Goal: Information Seeking & Learning: Learn about a topic

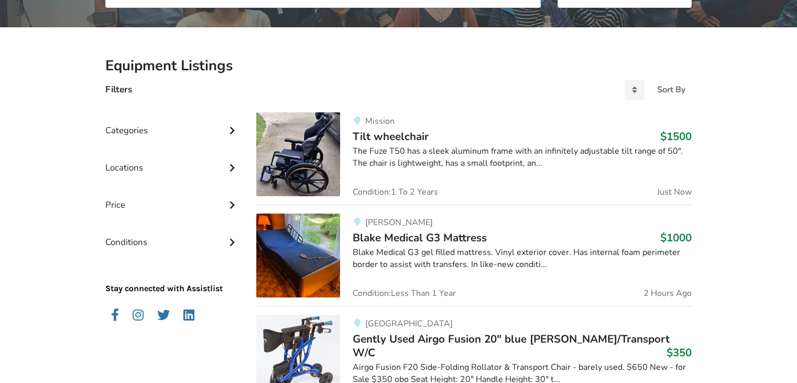
scroll to position [262, 0]
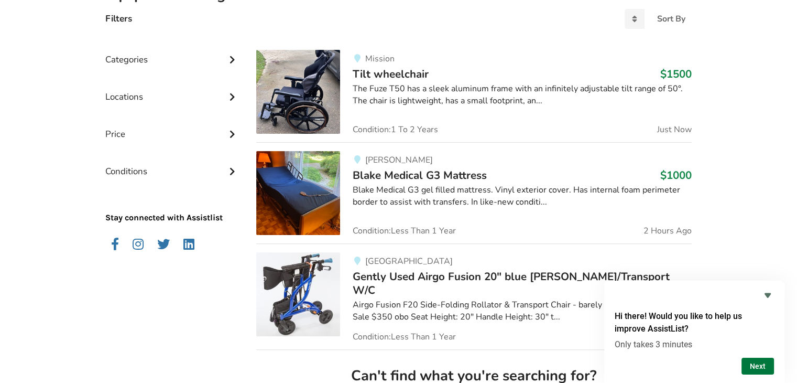
click at [756, 365] on button "Next" at bounding box center [758, 365] width 32 height 17
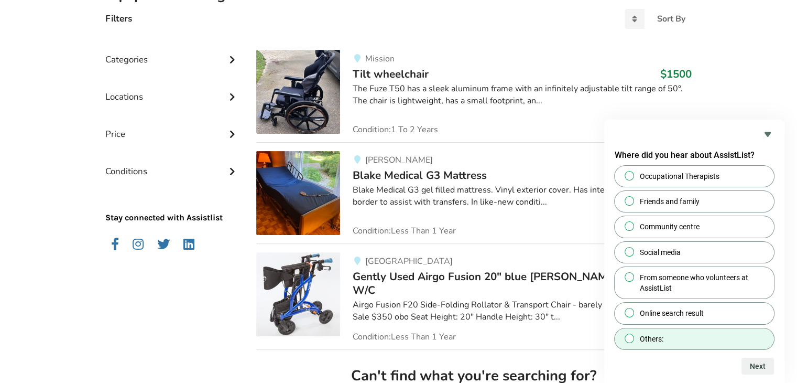
click at [663, 337] on span "Others:" at bounding box center [652, 338] width 24 height 10
click at [633, 337] on input "Others:" at bounding box center [629, 337] width 7 height 7
radio input "true"
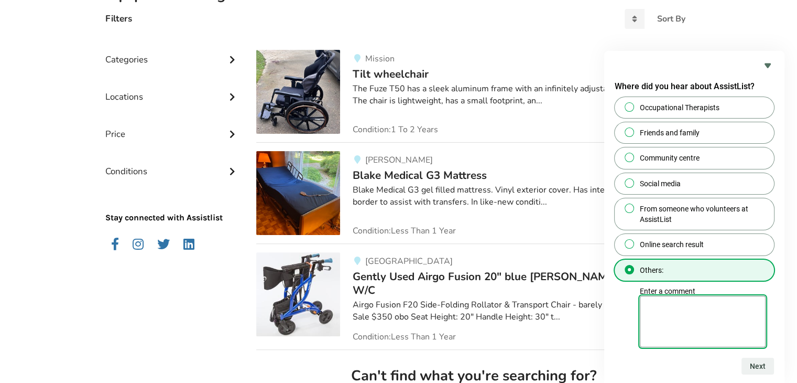
click at [700, 316] on textarea "Enter a comment" at bounding box center [703, 321] width 126 height 51
type textarea "Red Cross Equipment loan"
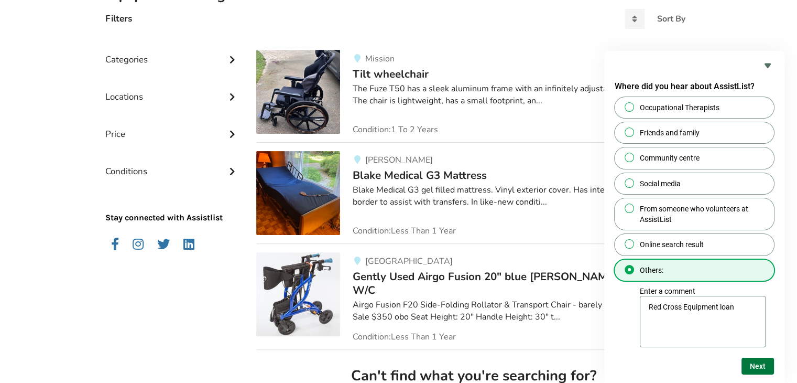
click at [759, 367] on button "Next" at bounding box center [758, 365] width 32 height 17
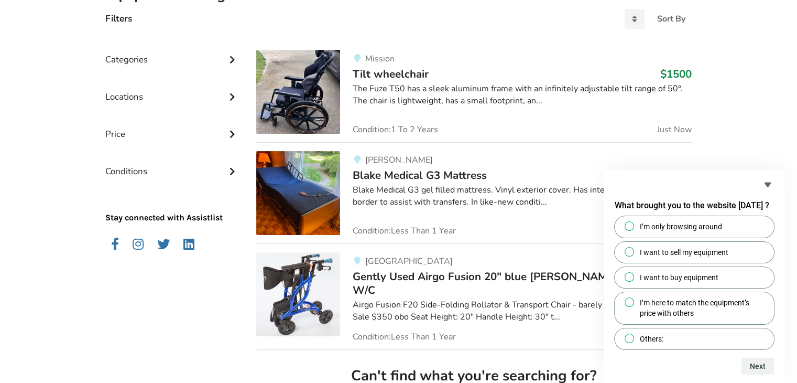
click at [439, 279] on span "Gently Used Airgo Fusion 20" blue [PERSON_NAME]/Transport W/C" at bounding box center [511, 283] width 317 height 28
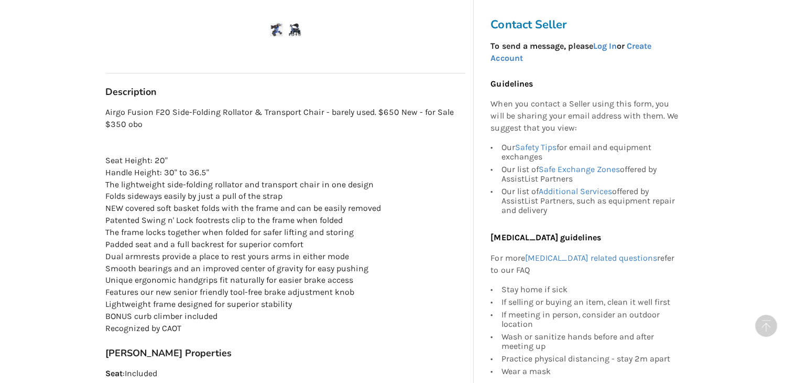
scroll to position [526, 0]
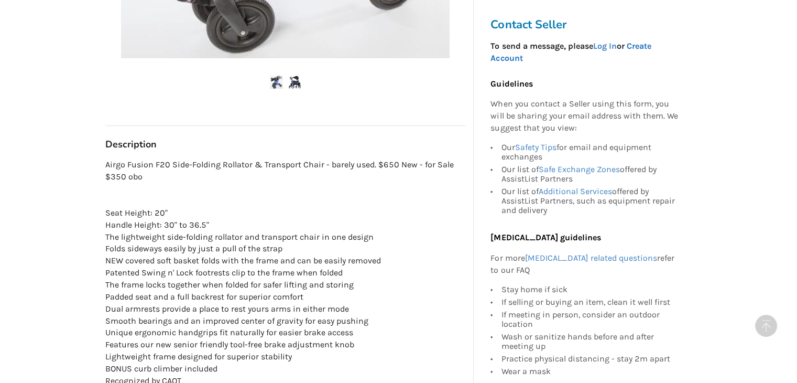
click at [642, 45] on link "Create Account" at bounding box center [571, 52] width 160 height 22
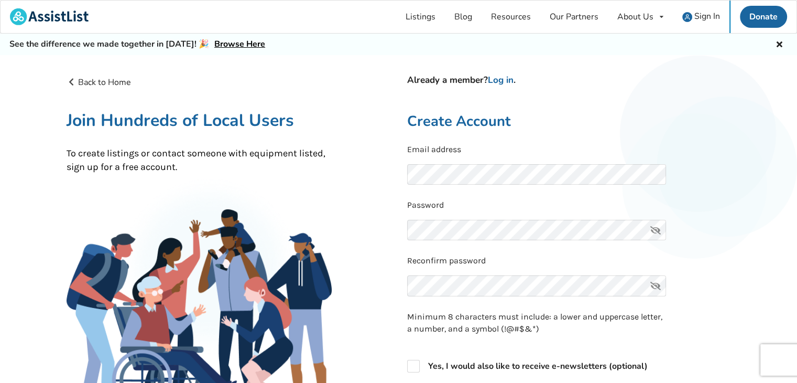
click at [658, 226] on icon at bounding box center [655, 230] width 21 height 21
click at [416, 366] on label "Yes, I would also like to receive e-newsletters (optional)" at bounding box center [527, 366] width 241 height 13
checkbox input "true"
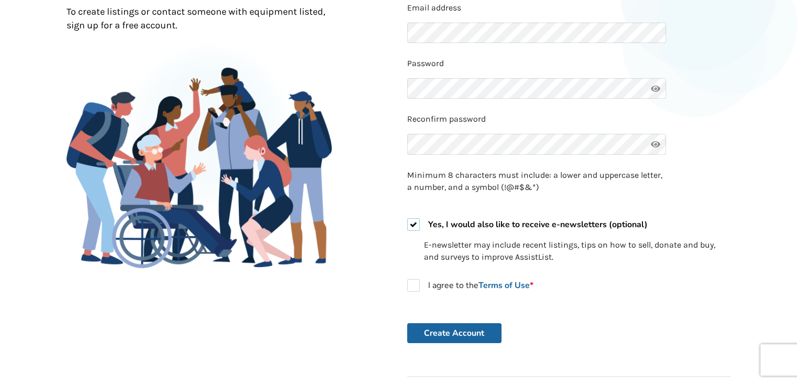
scroll to position [157, 0]
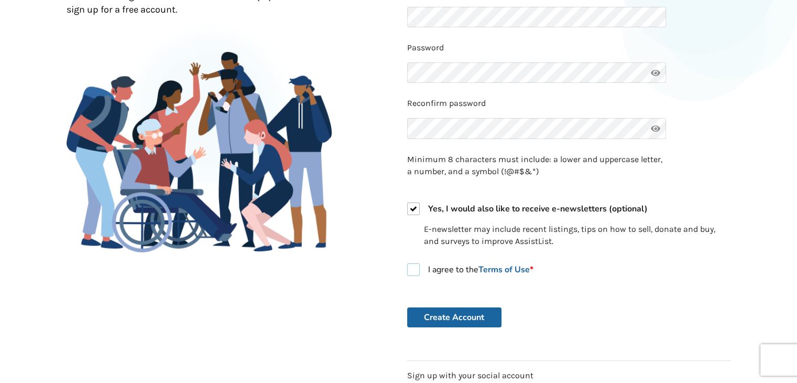
click at [417, 270] on label "I agree to the Terms of Use *" at bounding box center [470, 269] width 126 height 13
checkbox input "true"
click at [470, 321] on button "Create Account" at bounding box center [454, 317] width 94 height 20
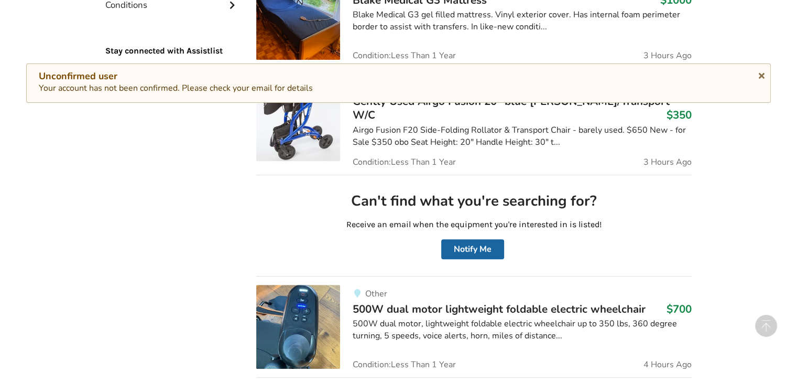
scroll to position [367, 0]
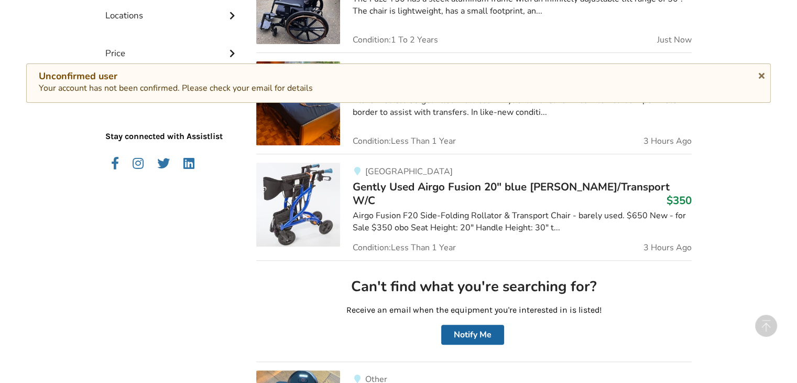
click at [443, 183] on span "Gently Used Airgo Fusion 20" blue [PERSON_NAME]/Transport W/C" at bounding box center [511, 193] width 317 height 28
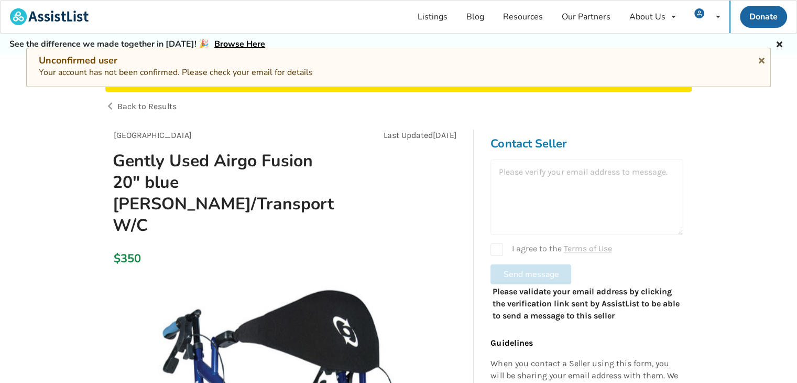
click at [545, 163] on div at bounding box center [587, 196] width 193 height 75
click at [546, 165] on div at bounding box center [587, 196] width 193 height 75
click at [548, 169] on div at bounding box center [587, 196] width 193 height 75
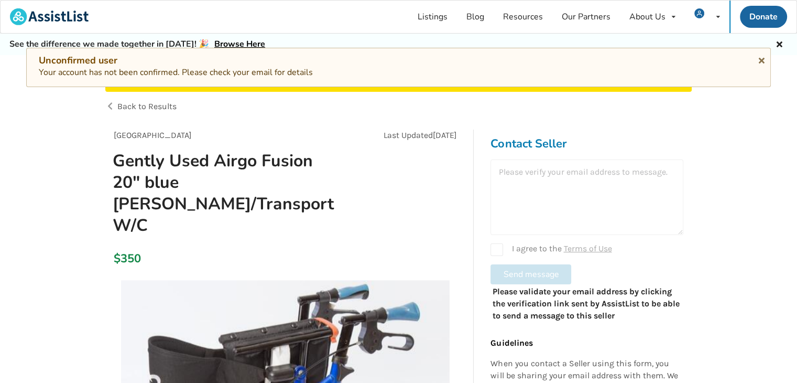
click at [525, 202] on div at bounding box center [587, 196] width 193 height 75
click at [549, 172] on div at bounding box center [587, 196] width 193 height 75
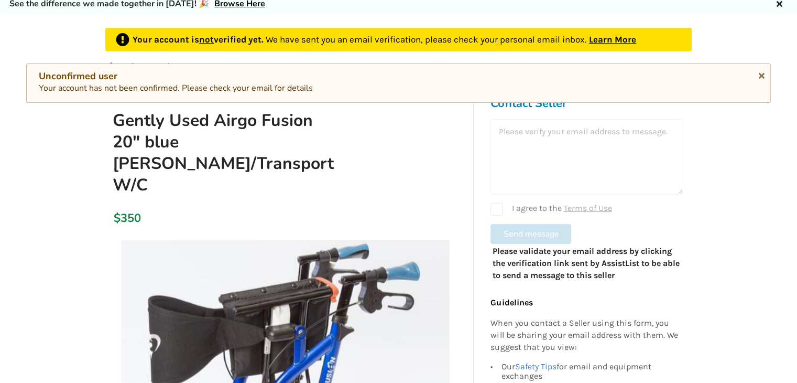
scroll to position [52, 0]
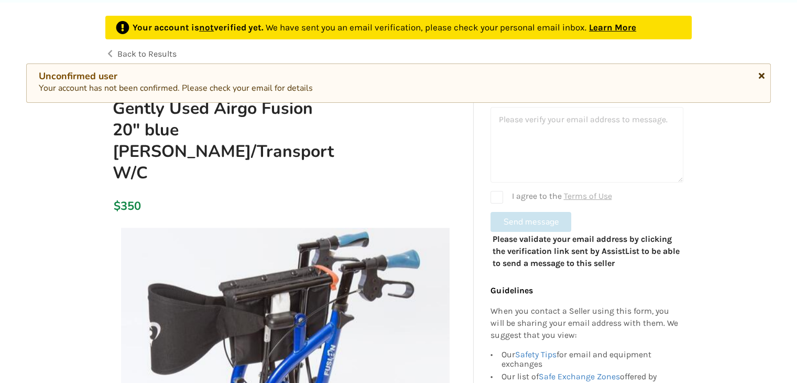
click at [760, 72] on icon at bounding box center [762, 74] width 10 height 8
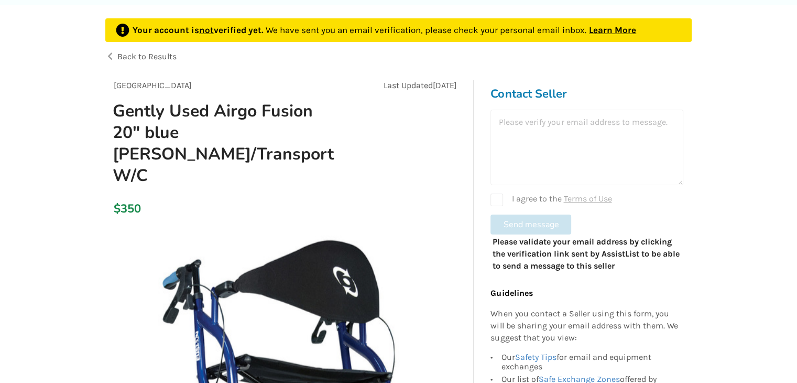
scroll to position [0, 0]
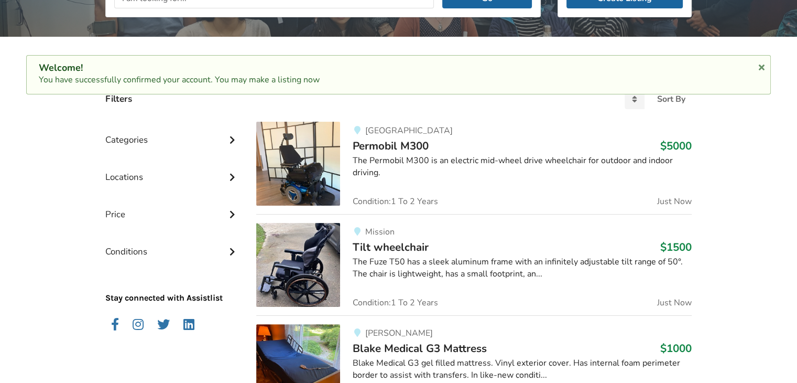
scroll to position [188, 0]
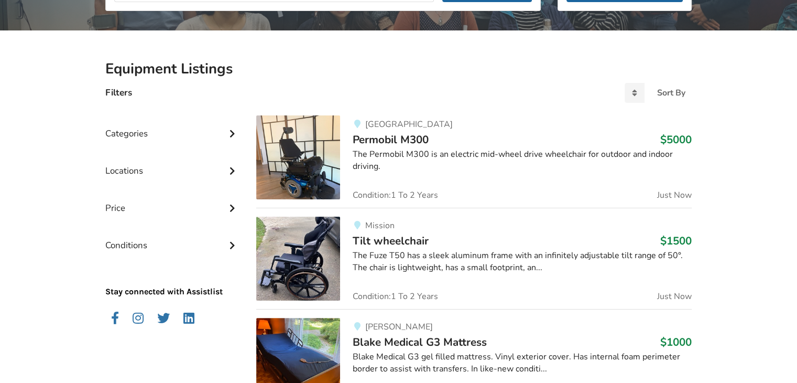
click at [231, 129] on icon at bounding box center [232, 132] width 10 height 9
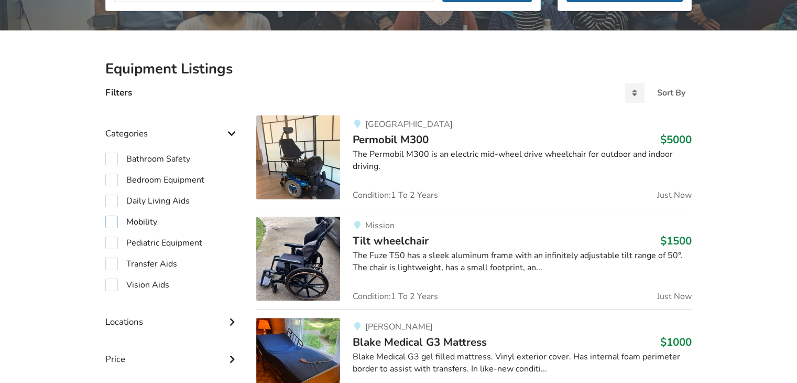
click at [115, 219] on label "Mobility" at bounding box center [131, 221] width 52 height 13
checkbox input "true"
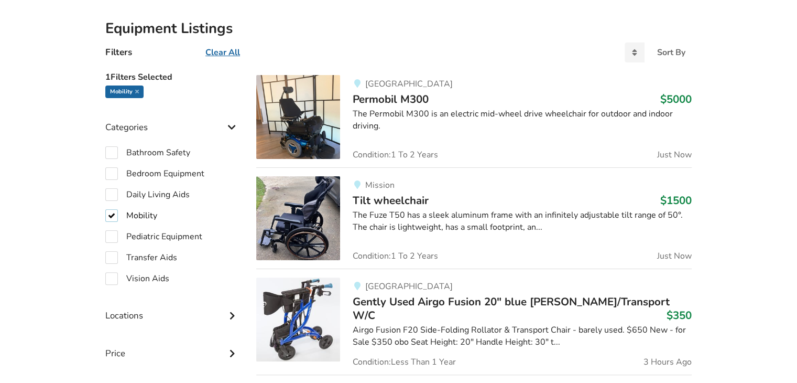
scroll to position [241, 0]
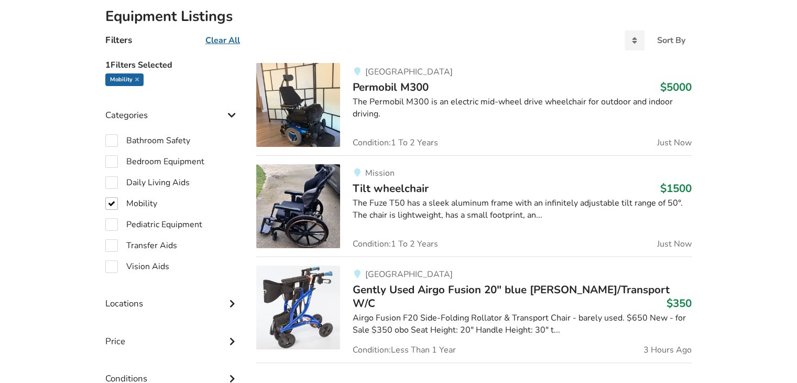
click at [136, 299] on div "Locations" at bounding box center [172, 295] width 134 height 37
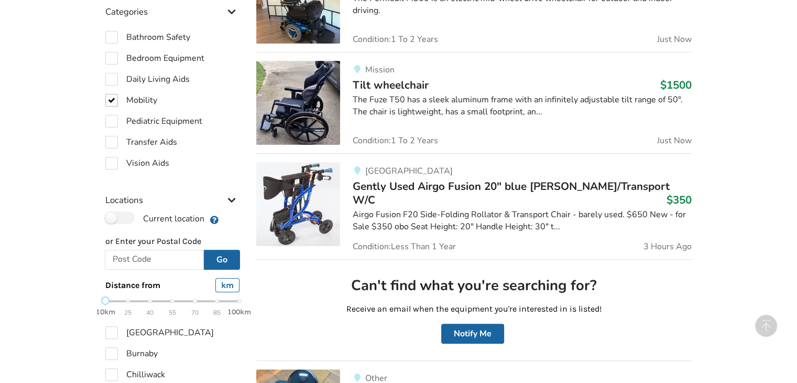
scroll to position [345, 0]
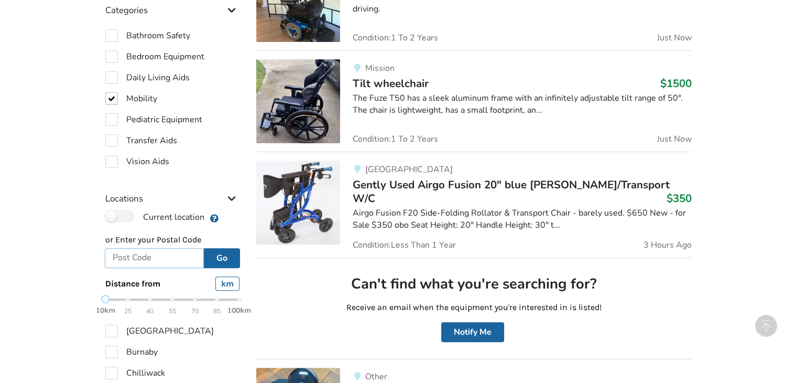
click at [137, 256] on input "text" at bounding box center [154, 258] width 99 height 20
type input "V6S 1B3"
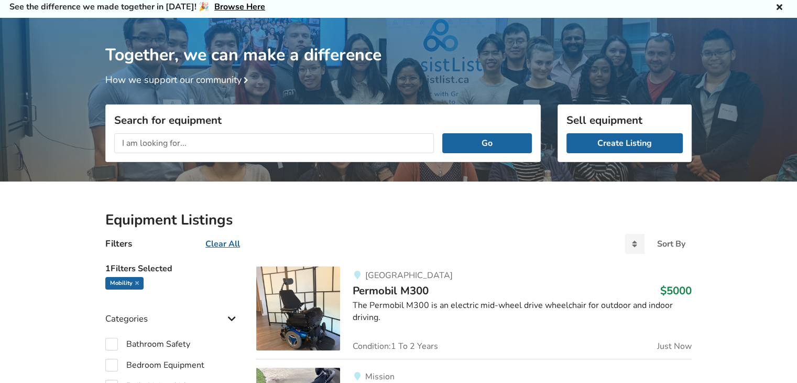
scroll to position [0, 0]
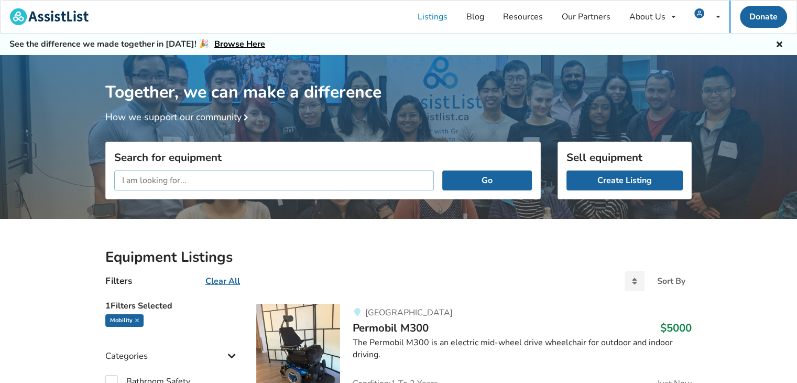
click at [245, 177] on input "text" at bounding box center [274, 180] width 320 height 20
click at [442, 170] on button "Go" at bounding box center [487, 180] width 90 height 20
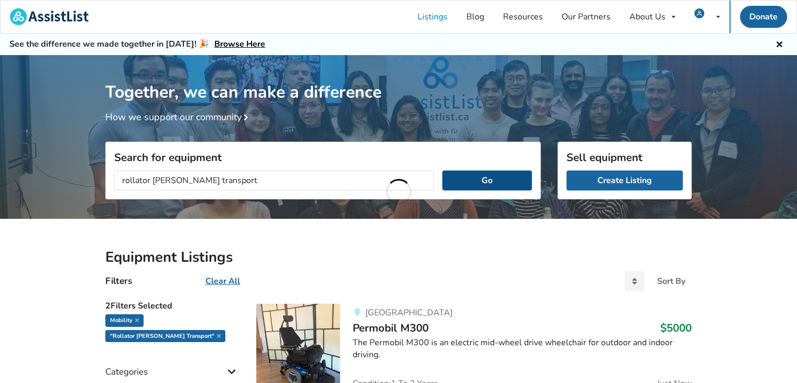
click at [482, 182] on button "Go" at bounding box center [487, 180] width 90 height 20
click at [225, 176] on input "rollator walker transport" at bounding box center [274, 180] width 320 height 20
drag, startPoint x: 223, startPoint y: 178, endPoint x: 180, endPoint y: 180, distance: 42.5
click at [180, 180] on input "rollator walker transport" at bounding box center [274, 180] width 320 height 20
type input "rollator walker"
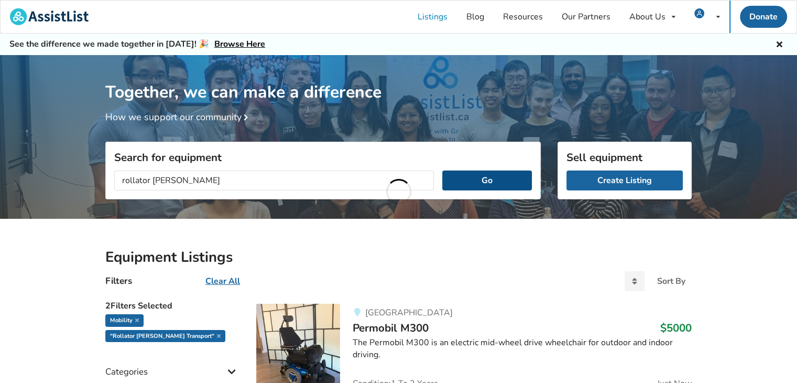
click at [475, 174] on button "Go" at bounding box center [487, 180] width 90 height 20
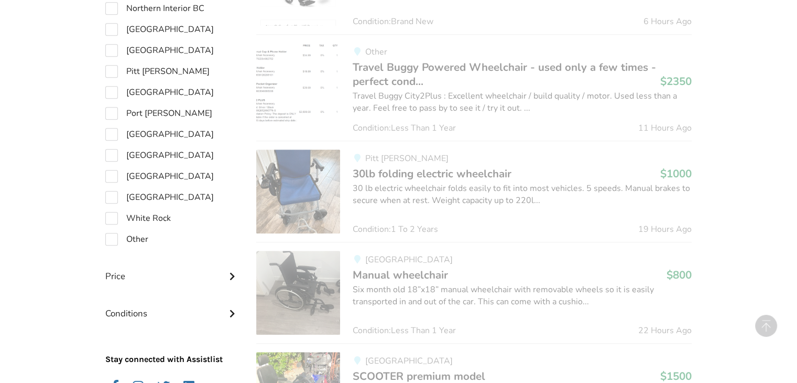
scroll to position [891, 0]
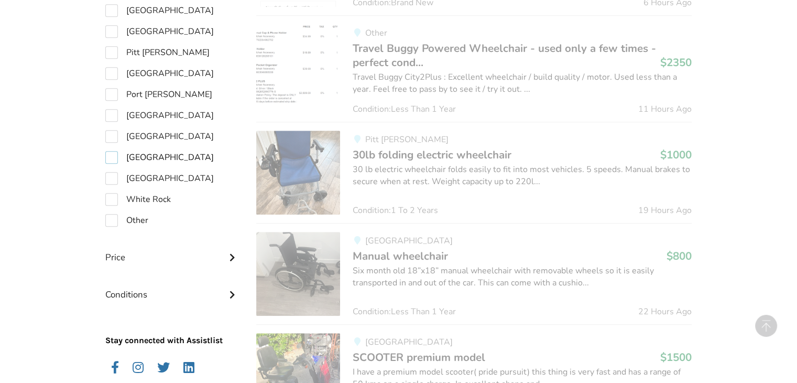
click at [115, 151] on label "[GEOGRAPHIC_DATA]" at bounding box center [159, 157] width 109 height 13
checkbox input "true"
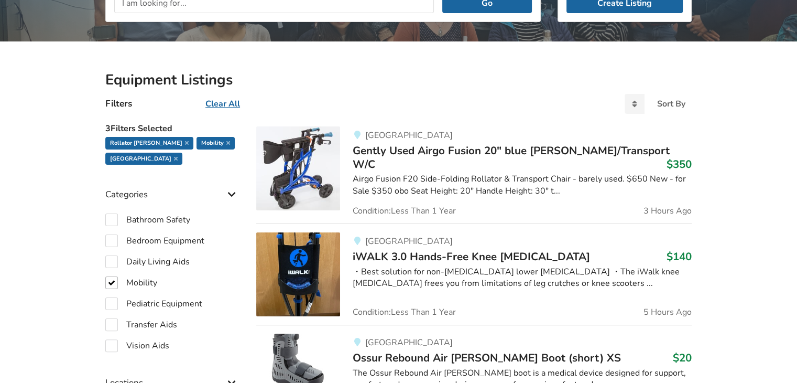
scroll to position [166, 0]
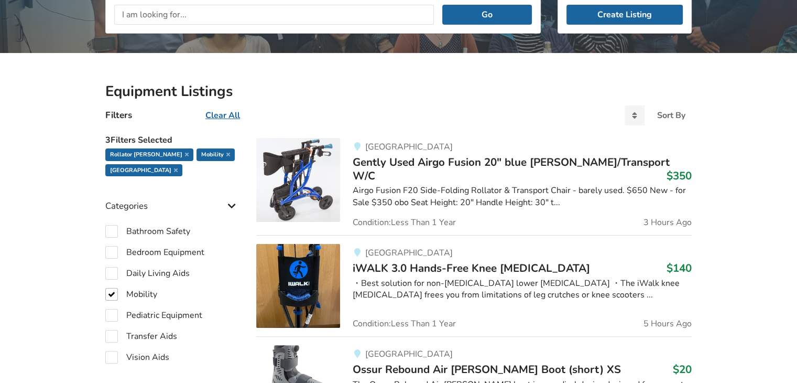
click at [449, 160] on span "Gently Used Airgo Fusion 20" blue [PERSON_NAME]/Transport W/C" at bounding box center [511, 169] width 317 height 28
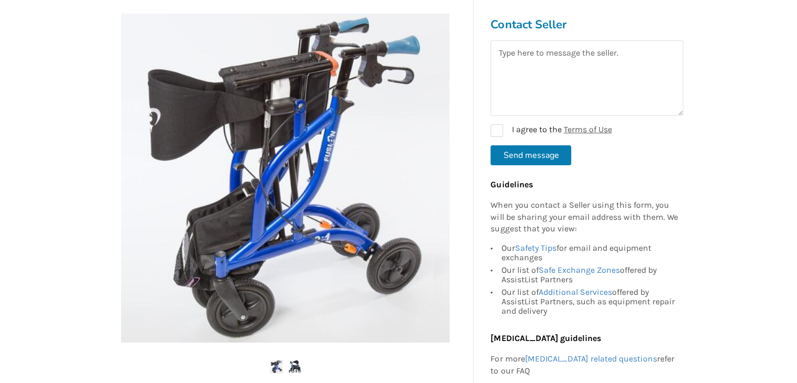
scroll to position [105, 0]
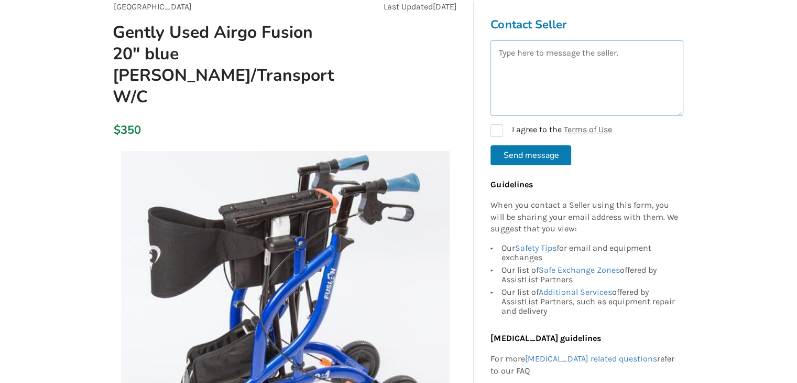
click at [530, 57] on textarea at bounding box center [587, 77] width 193 height 75
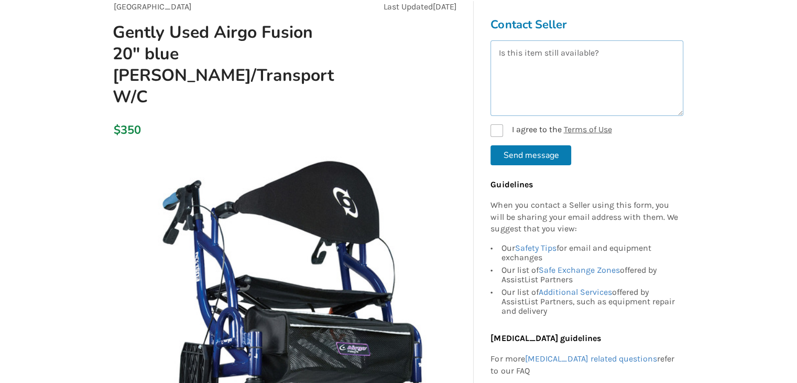
type textarea "Is this item still available?"
click at [496, 129] on label "I agree to the Terms of Use" at bounding box center [551, 130] width 121 height 13
checkbox input "true"
click at [537, 156] on button "Send message" at bounding box center [531, 155] width 81 height 20
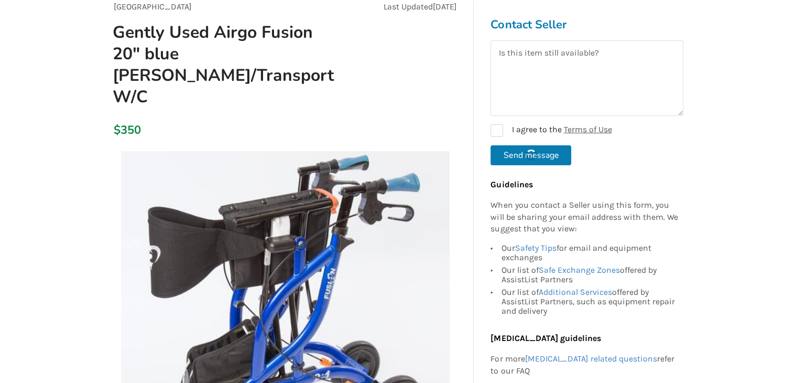
checkbox input "false"
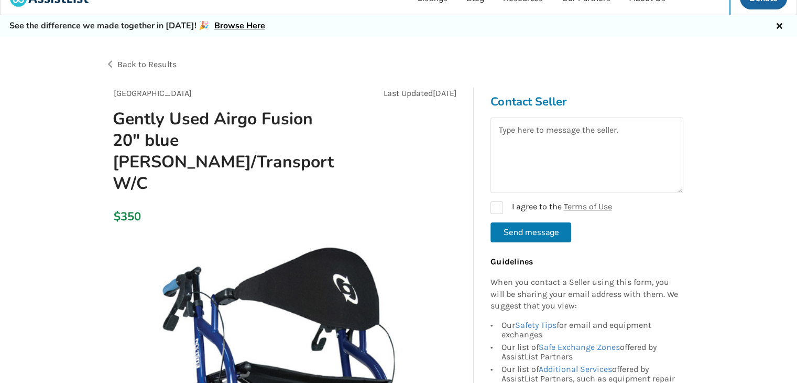
scroll to position [0, 0]
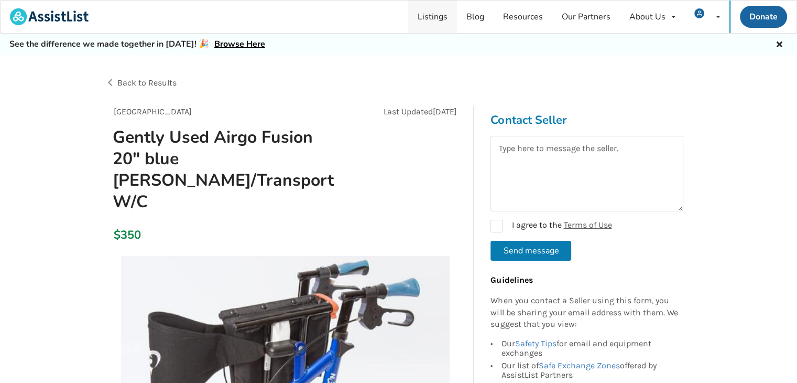
click at [431, 15] on link "Listings" at bounding box center [432, 17] width 49 height 32
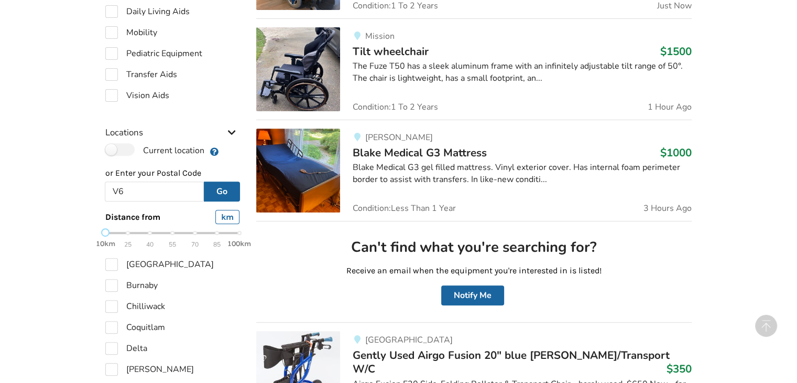
type input "V6S 1B3"
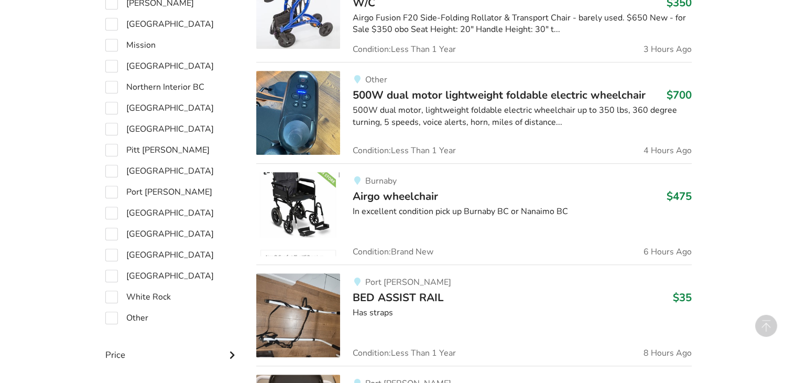
scroll to position [744, 0]
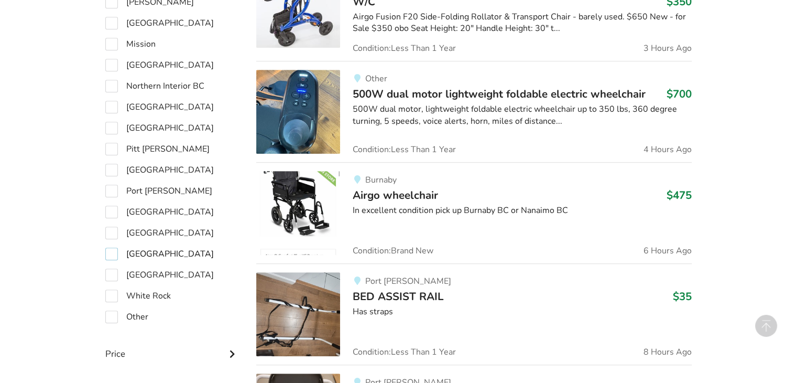
click at [111, 254] on label "[GEOGRAPHIC_DATA]" at bounding box center [159, 253] width 109 height 13
checkbox input "true"
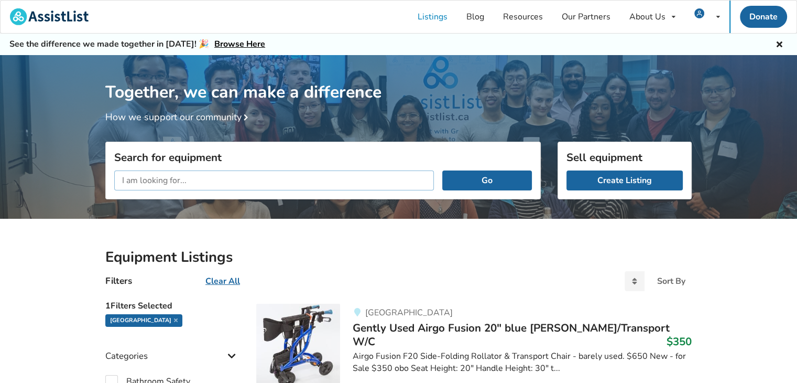
click at [205, 178] on input "text" at bounding box center [274, 180] width 320 height 20
type input "bath chair"
click at [442, 170] on button "Go" at bounding box center [487, 180] width 90 height 20
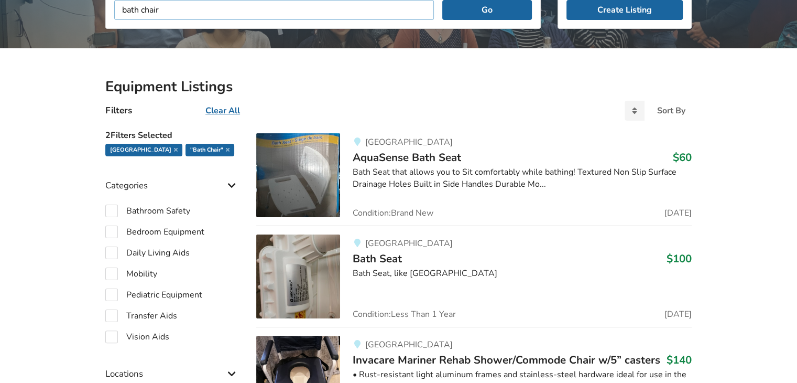
scroll to position [210, 0]
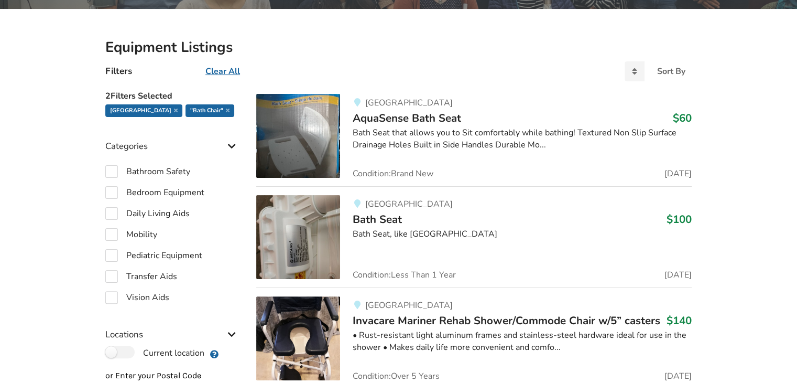
click at [446, 118] on span "AquaSense Bath Seat" at bounding box center [407, 118] width 109 height 15
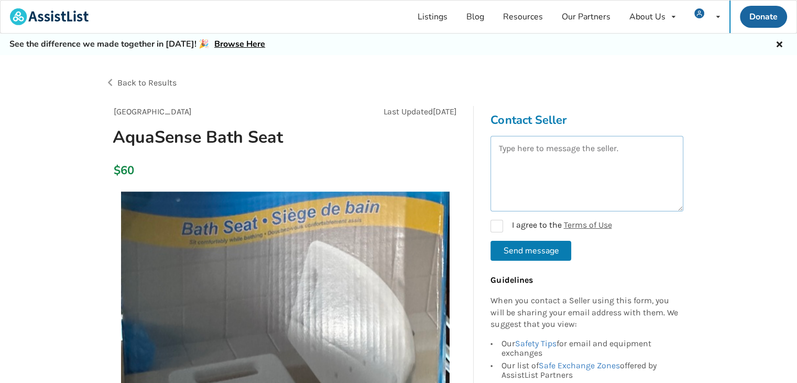
click at [522, 159] on textarea at bounding box center [587, 173] width 193 height 75
type textarea "Is this item still avaiable?"
click at [496, 224] on label "I agree to the Terms of Use" at bounding box center [551, 226] width 121 height 13
checkbox input "true"
click at [581, 141] on textarea "Is this item still avaiable?" at bounding box center [587, 173] width 193 height 75
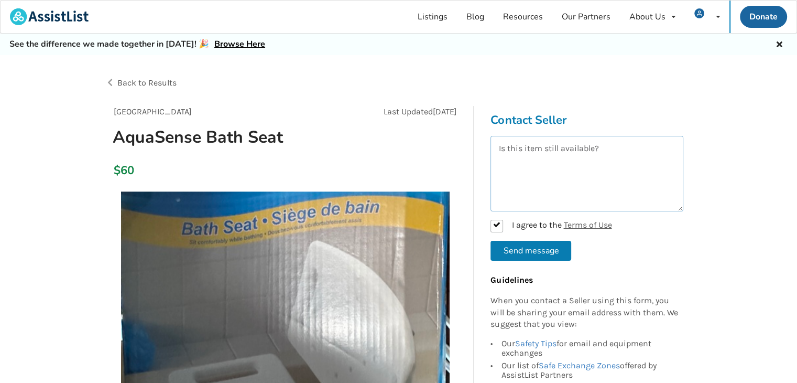
type textarea "Is this item still available?"
click at [535, 248] on button "Send message" at bounding box center [531, 251] width 81 height 20
checkbox input "false"
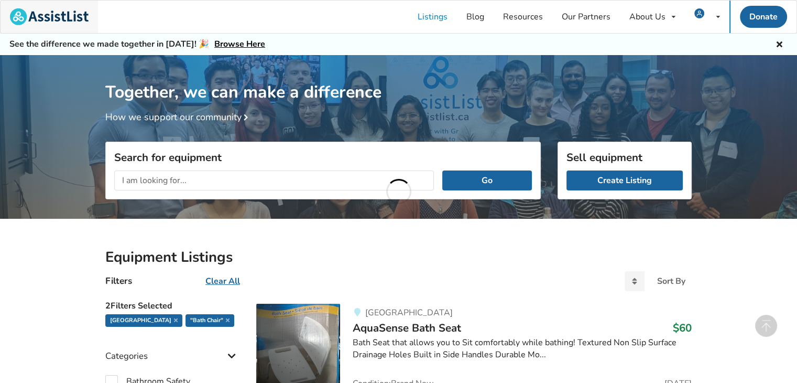
scroll to position [210, 0]
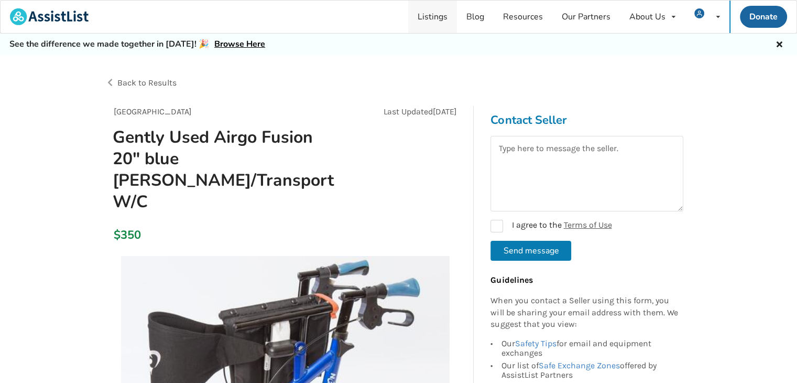
click at [431, 15] on link "Listings" at bounding box center [432, 17] width 49 height 32
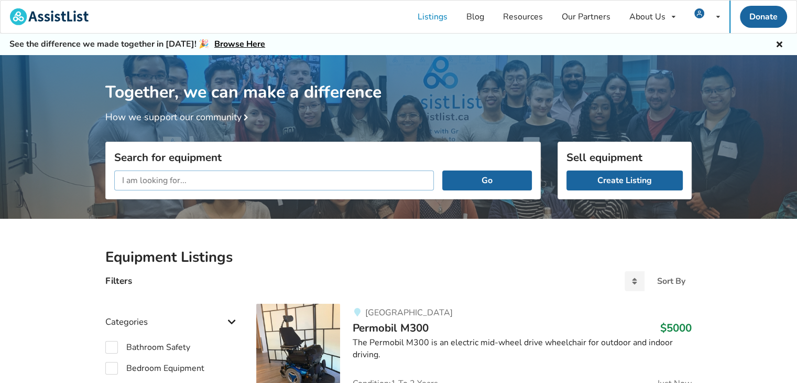
click at [179, 178] on input "text" at bounding box center [274, 180] width 320 height 20
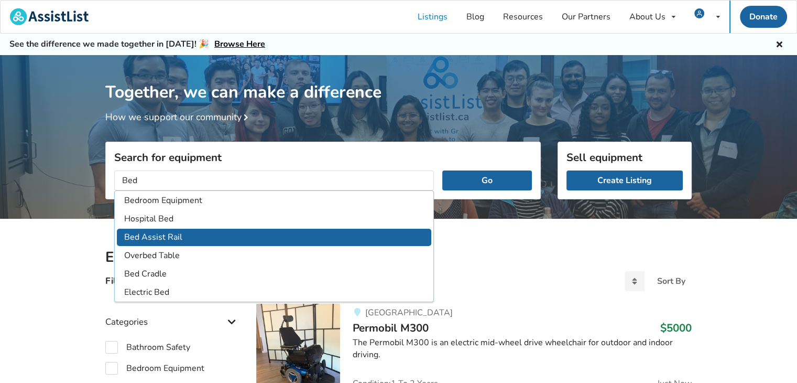
click at [168, 235] on li "Bed Assist Rail" at bounding box center [274, 237] width 315 height 17
type input "Bed Assist Rail"
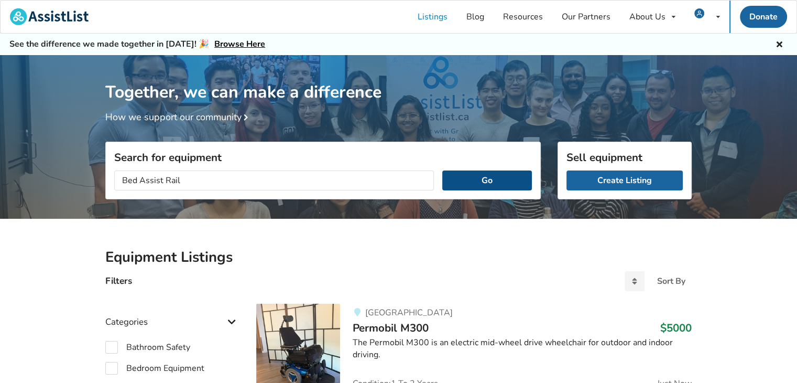
click at [489, 177] on button "Go" at bounding box center [487, 180] width 90 height 20
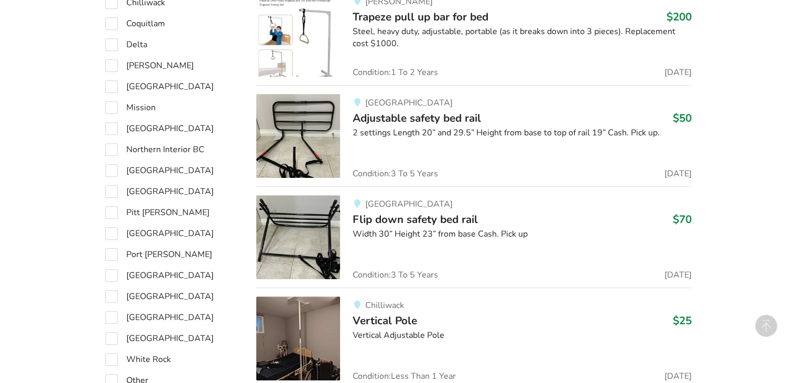
scroll to position [786, 0]
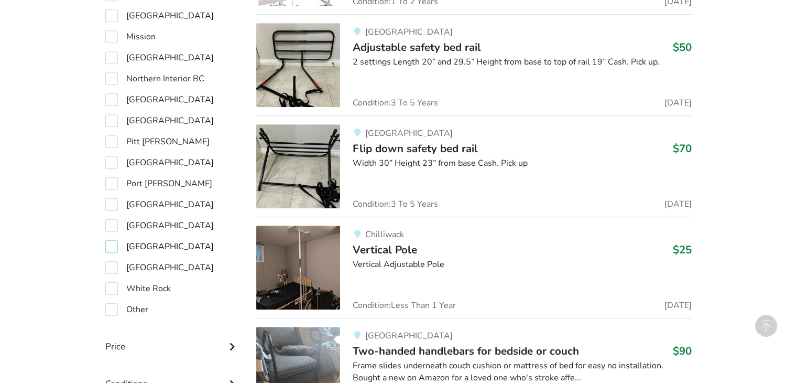
click at [114, 247] on label "[GEOGRAPHIC_DATA]" at bounding box center [159, 246] width 109 height 13
checkbox input "true"
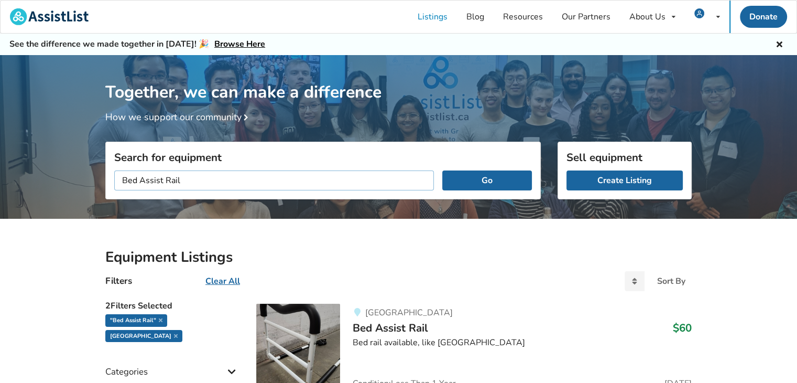
drag, startPoint x: 202, startPoint y: 181, endPoint x: 98, endPoint y: 185, distance: 103.9
click at [98, 185] on div "Search for equipment Bed Assist Rail Go" at bounding box center [323, 215] width 452 height 74
type input "Rollator [PERSON_NAME]"
click at [442, 170] on button "Go" at bounding box center [487, 180] width 90 height 20
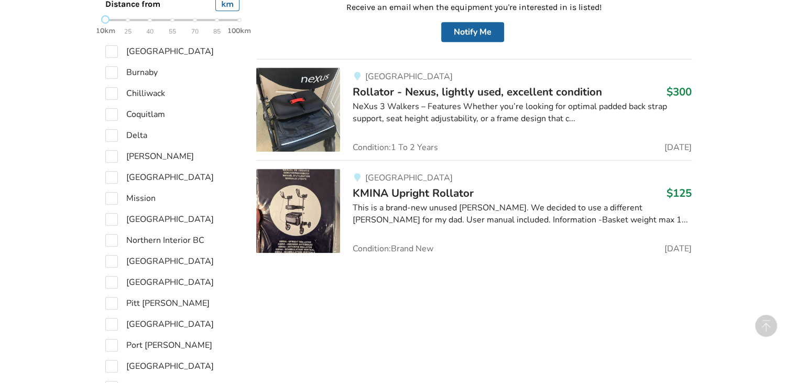
scroll to position [629, 0]
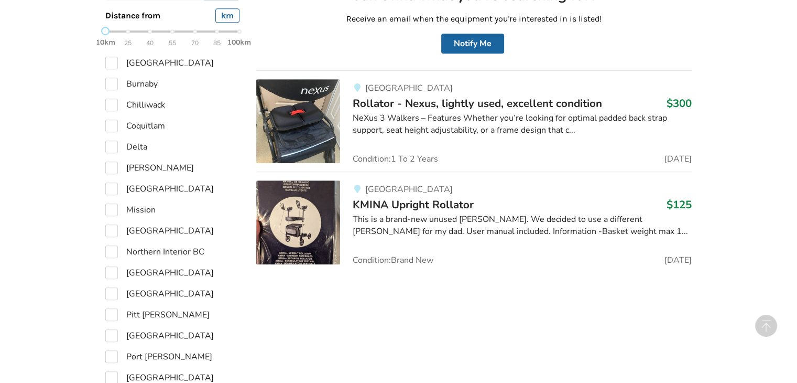
click at [309, 203] on img at bounding box center [298, 222] width 84 height 84
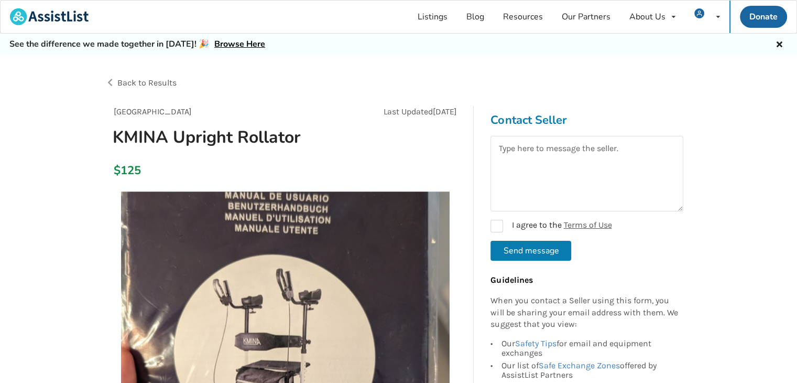
scroll to position [629, 0]
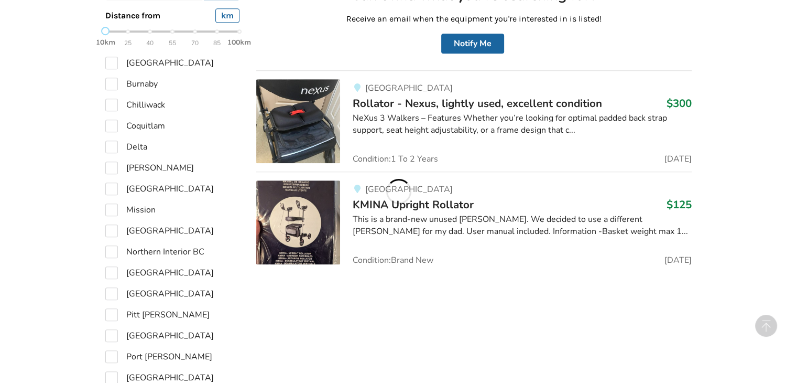
click at [447, 104] on span "Rollator - Nexus, lightly used, excellent condition" at bounding box center [478, 103] width 250 height 15
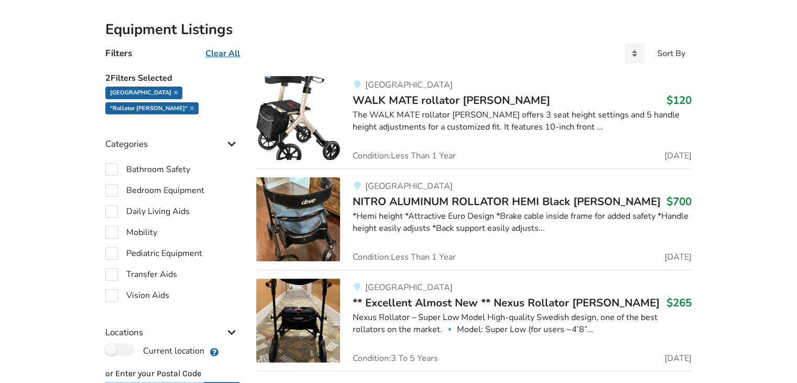
scroll to position [210, 0]
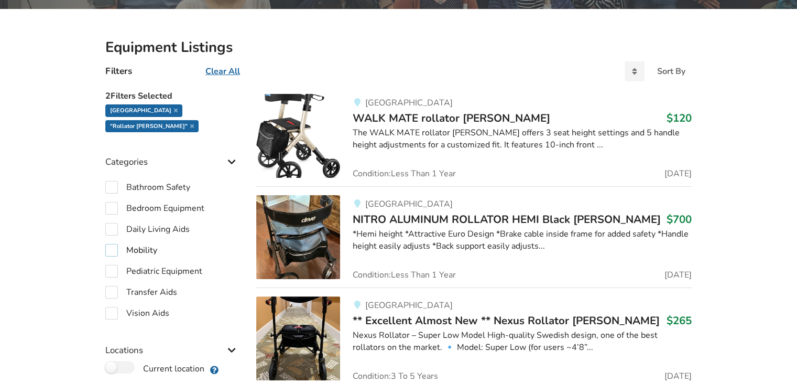
click at [111, 244] on label "Mobility" at bounding box center [131, 250] width 52 height 13
checkbox input "true"
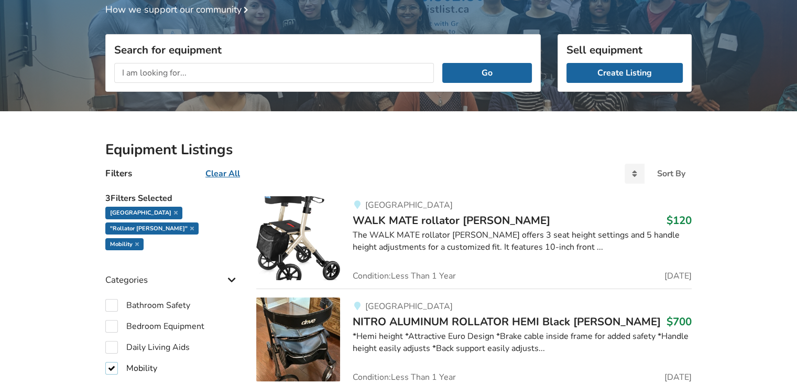
scroll to position [105, 0]
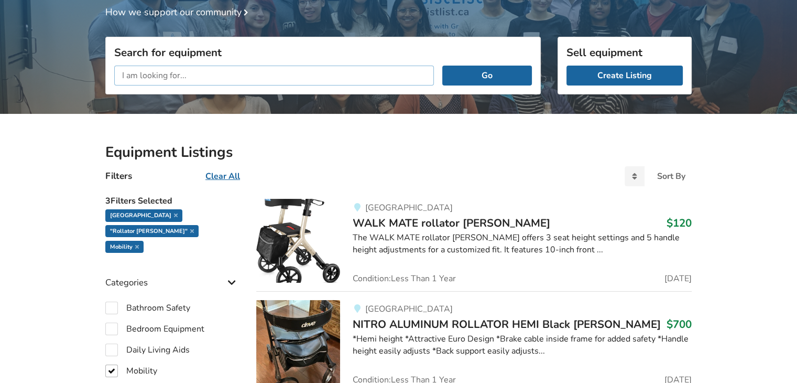
click at [180, 73] on input "text" at bounding box center [274, 76] width 320 height 20
click at [442, 66] on button "Go" at bounding box center [487, 76] width 90 height 20
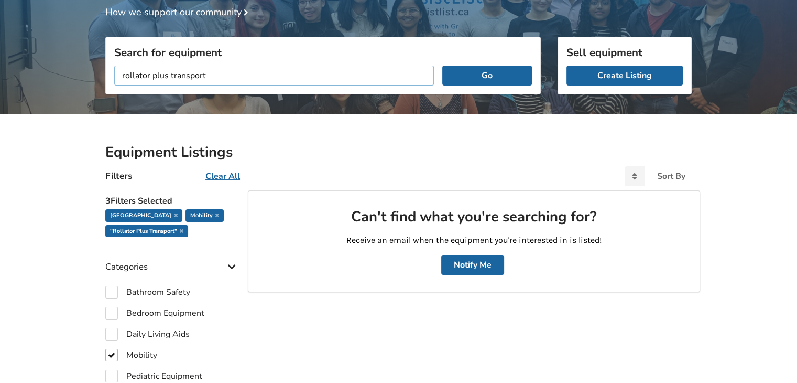
click at [157, 72] on input "rollator plus transport" at bounding box center [274, 76] width 320 height 20
type input "dual rollator transport"
click at [497, 75] on button "Go" at bounding box center [487, 76] width 90 height 20
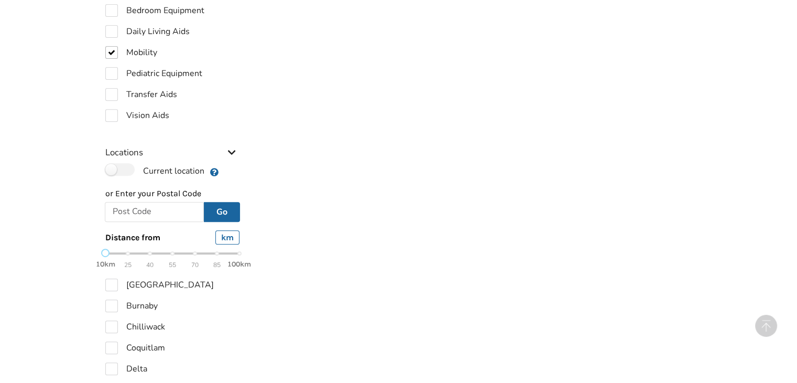
scroll to position [419, 0]
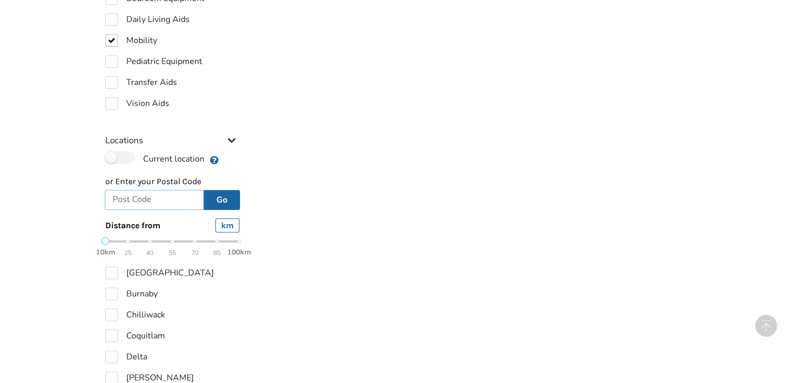
click at [178, 196] on input "text" at bounding box center [154, 200] width 99 height 20
type input "V6S 1B3"
click at [229, 203] on button "Go" at bounding box center [222, 200] width 36 height 20
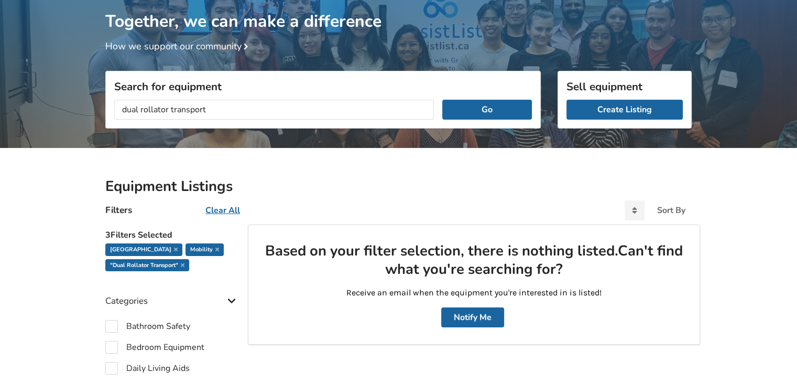
scroll to position [132, 0]
